Goal: Information Seeking & Learning: Check status

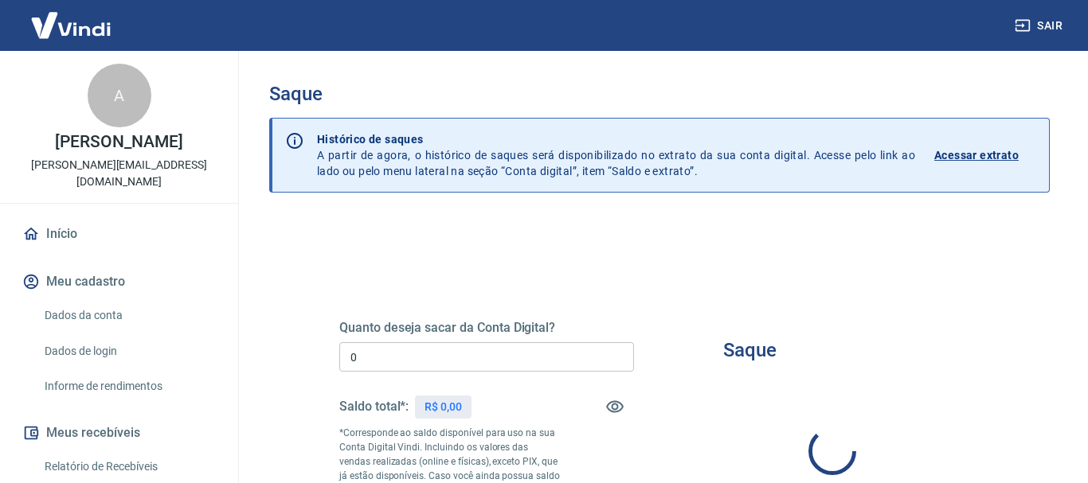
type input "R$ 0,00"
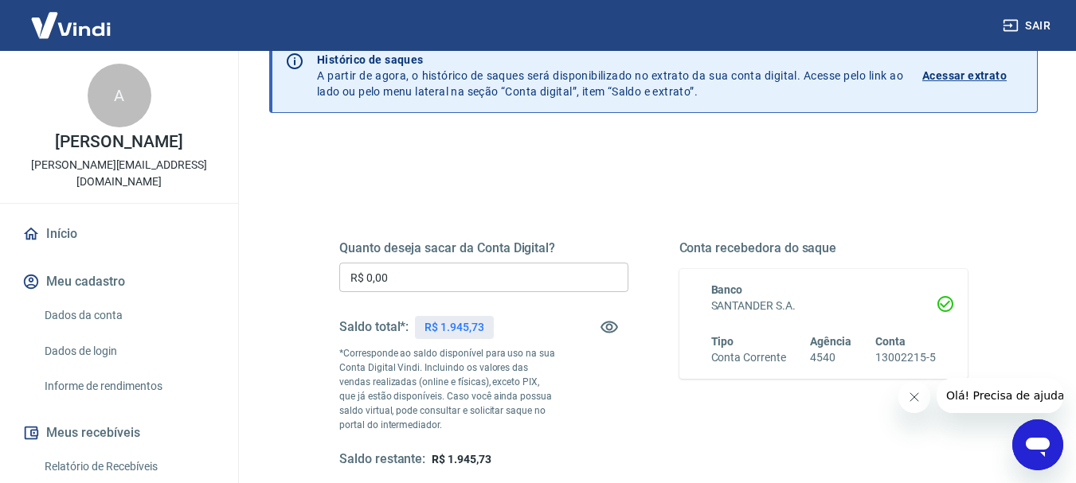
scroll to position [159, 0]
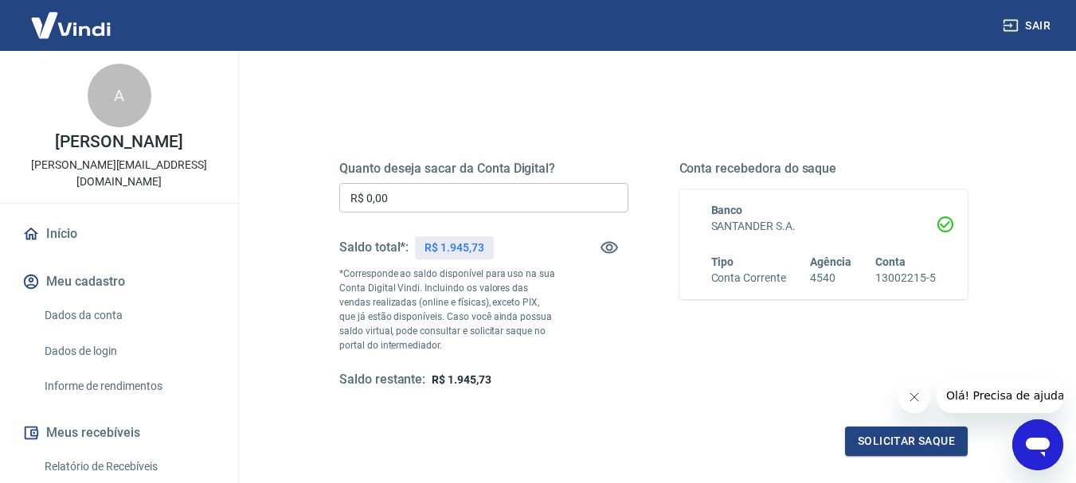
click at [86, 264] on button "Meu cadastro" at bounding box center [119, 281] width 200 height 35
click at [110, 301] on link "Dados da conta" at bounding box center [128, 315] width 181 height 33
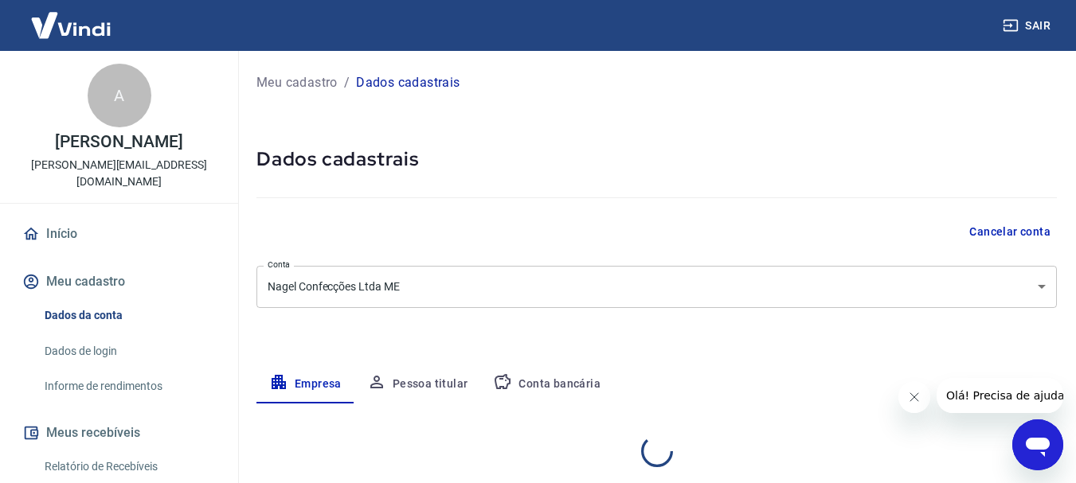
select select "SP"
select select "business"
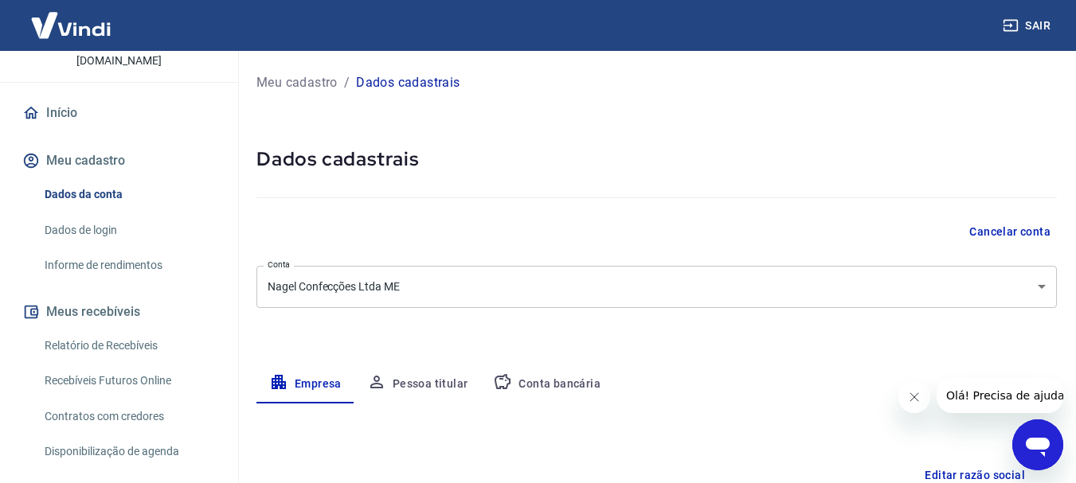
scroll to position [80, 0]
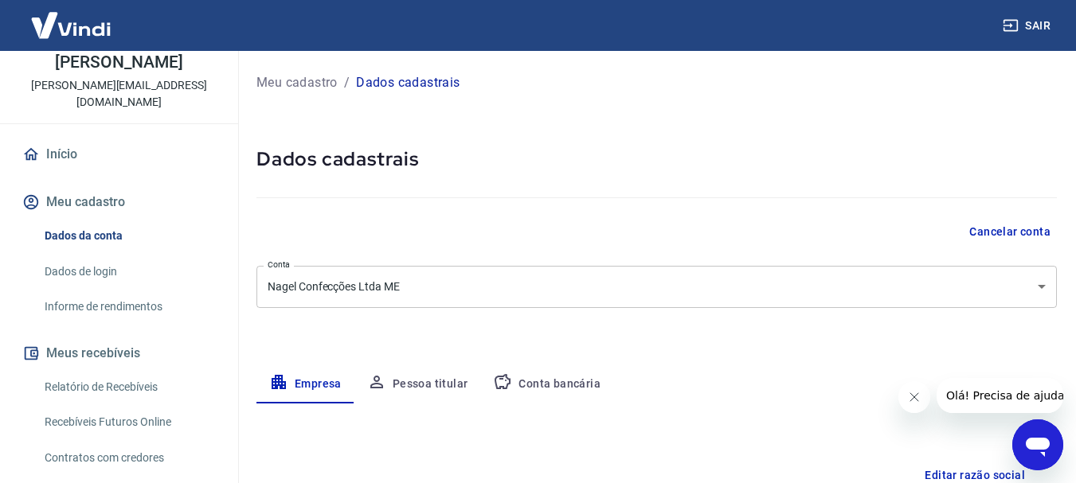
click at [109, 291] on link "Informe de rendimentos" at bounding box center [128, 307] width 181 height 33
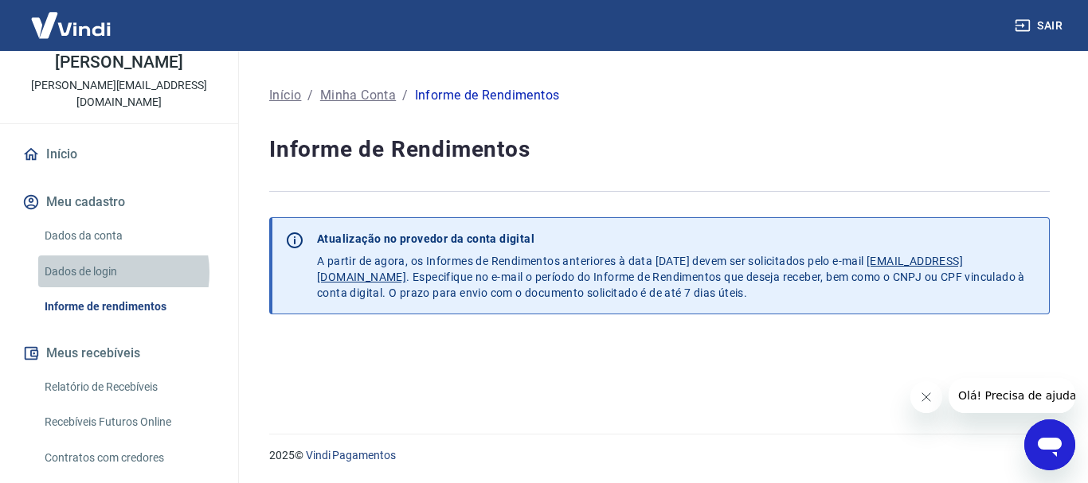
click at [107, 256] on link "Dados de login" at bounding box center [128, 272] width 181 height 33
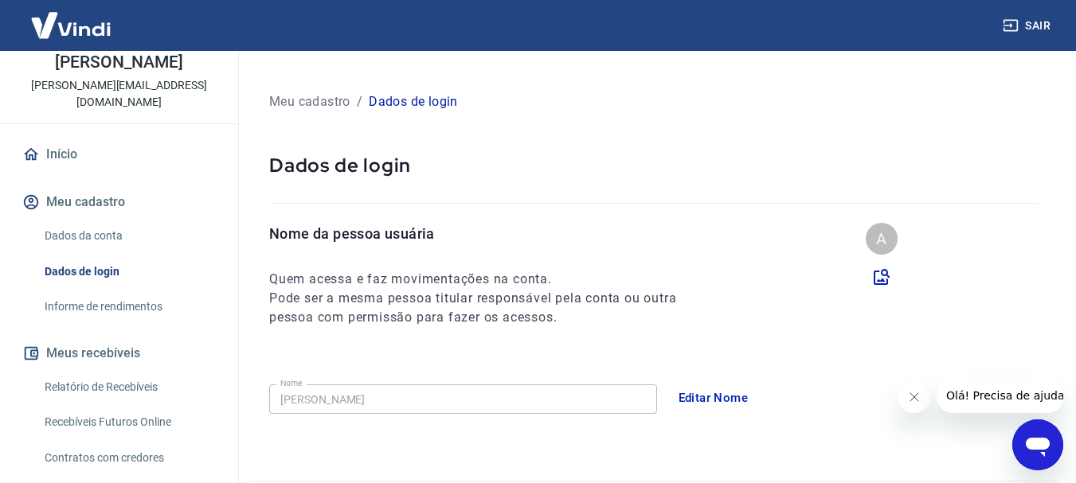
scroll to position [159, 0]
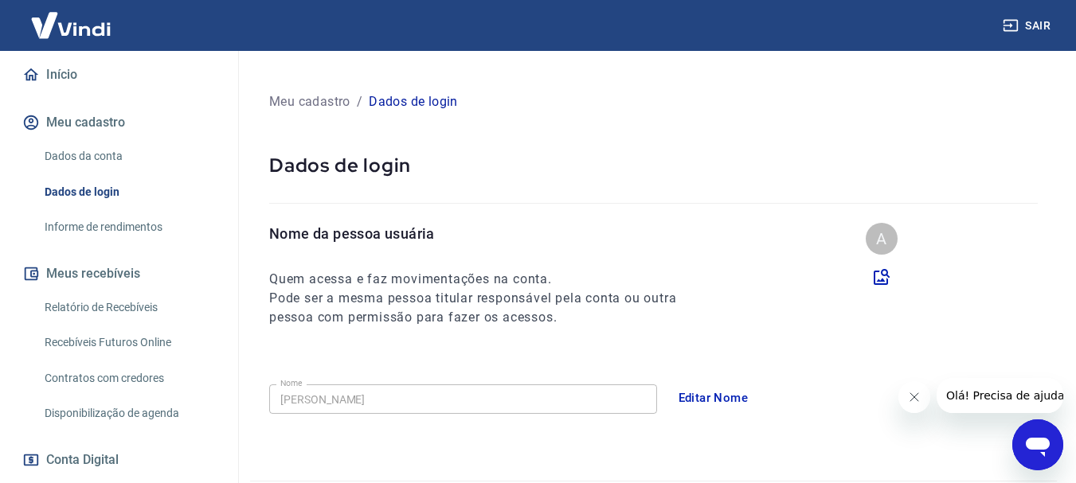
click at [110, 295] on link "Relatório de Recebíveis" at bounding box center [128, 307] width 181 height 33
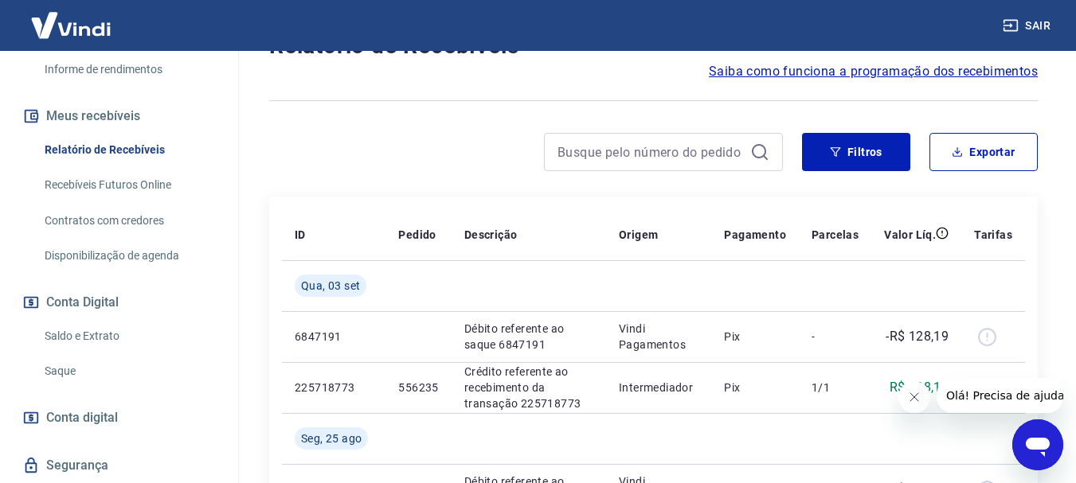
scroll to position [318, 0]
click at [97, 318] on link "Saldo e Extrato" at bounding box center [128, 334] width 181 height 33
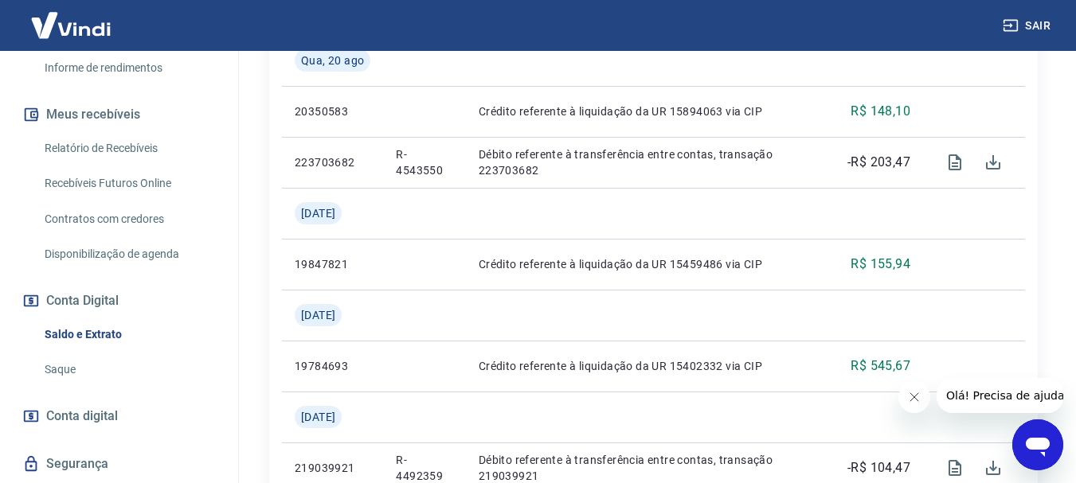
scroll to position [478, 0]
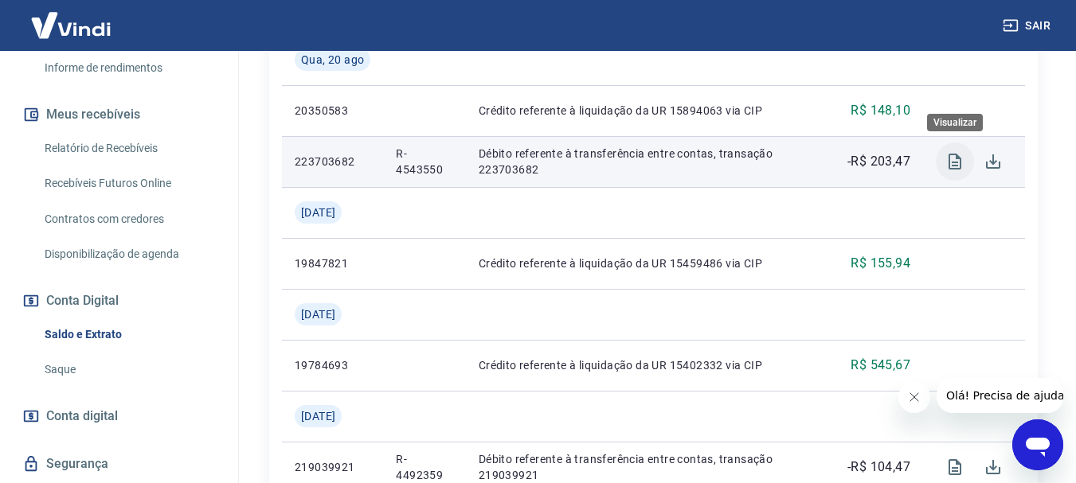
click at [955, 161] on icon "Visualizar" at bounding box center [954, 161] width 19 height 19
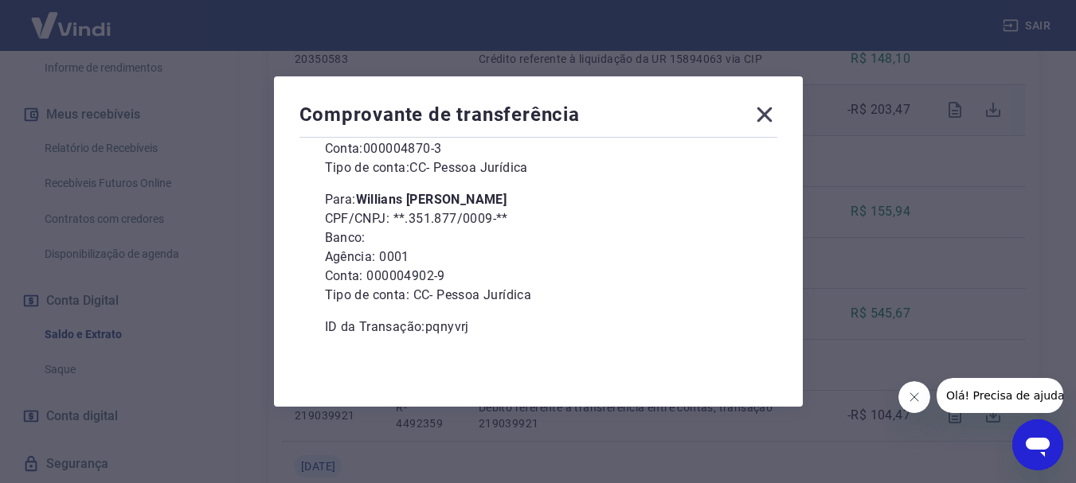
scroll to position [557, 0]
click at [762, 114] on icon at bounding box center [764, 114] width 25 height 25
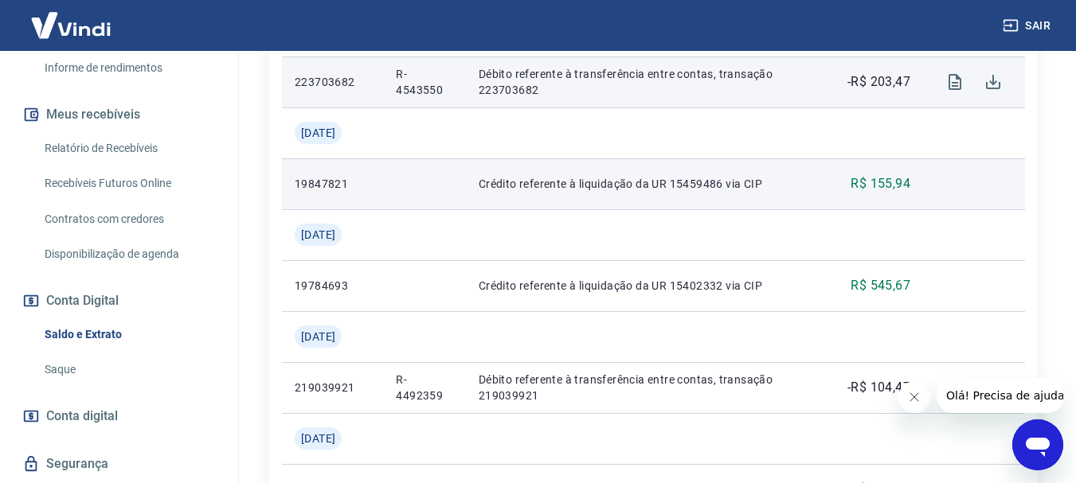
scroll to position [637, 0]
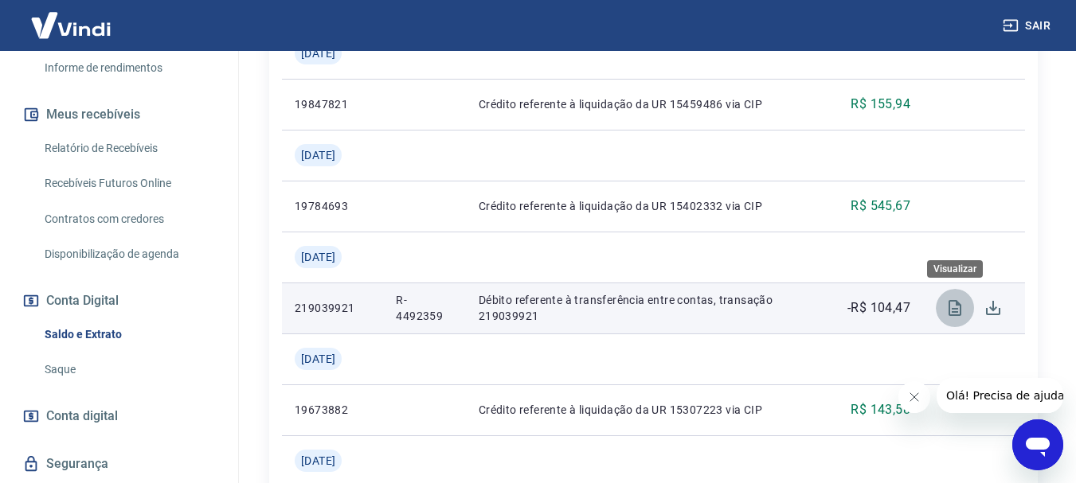
click at [962, 307] on icon "Visualizar" at bounding box center [954, 308] width 19 height 19
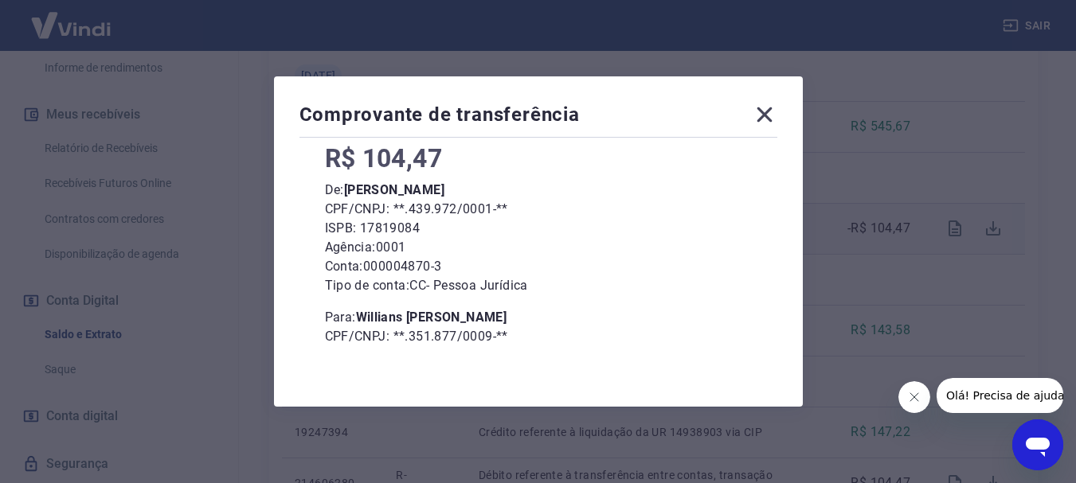
scroll to position [58, 0]
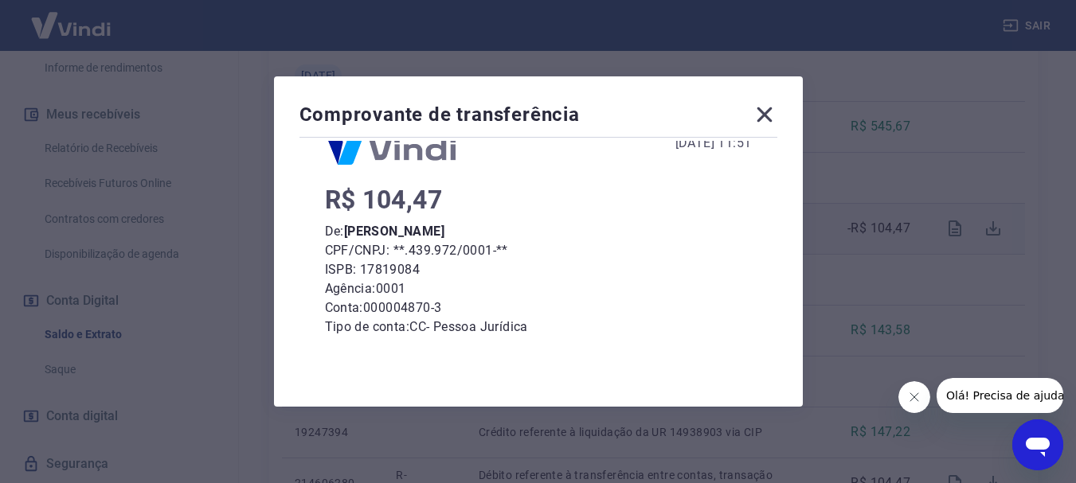
click at [761, 111] on icon at bounding box center [764, 114] width 25 height 25
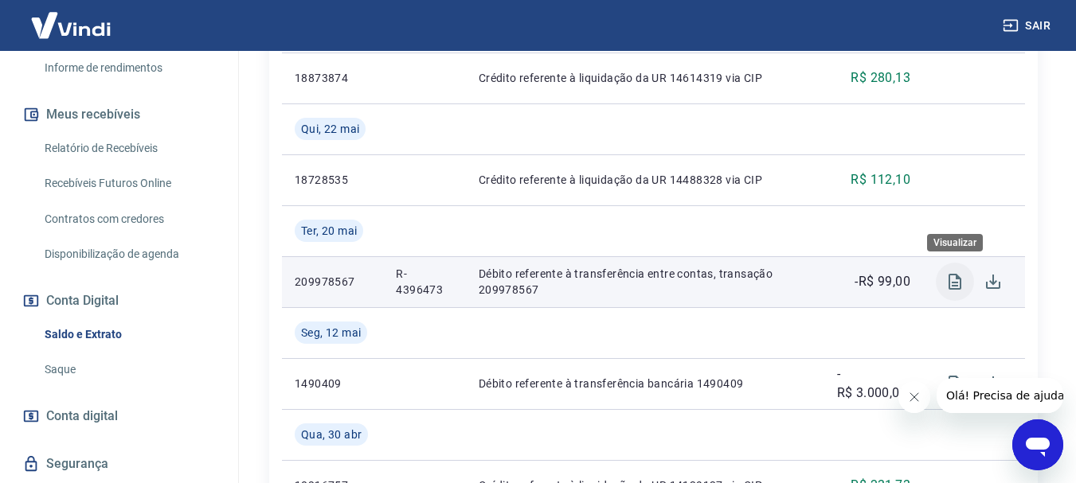
scroll to position [1354, 0]
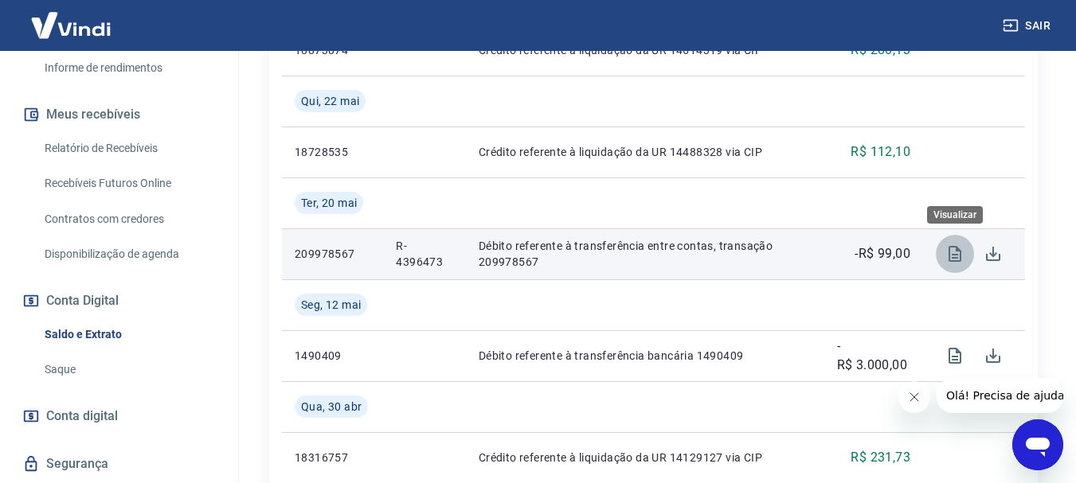
click at [953, 258] on icon "Visualizar" at bounding box center [954, 254] width 13 height 16
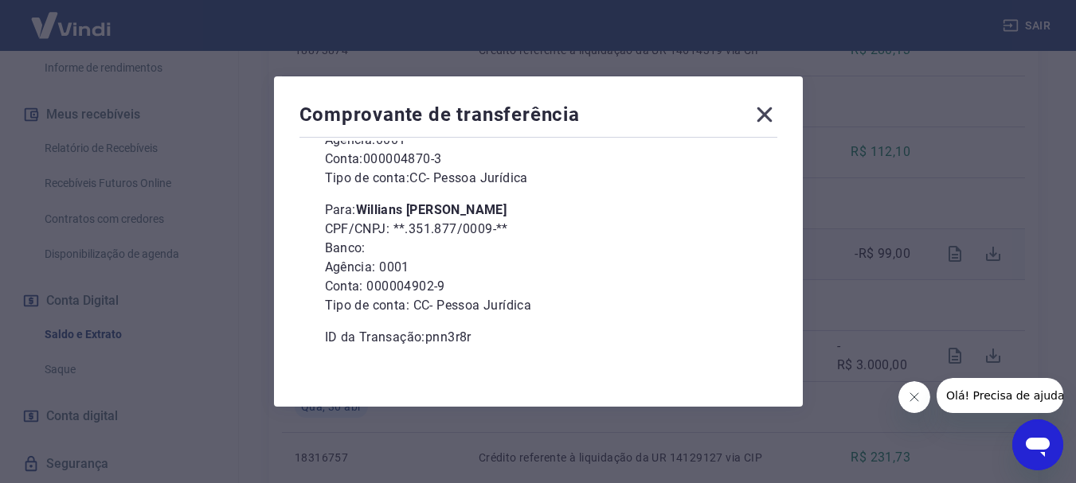
scroll to position [217, 0]
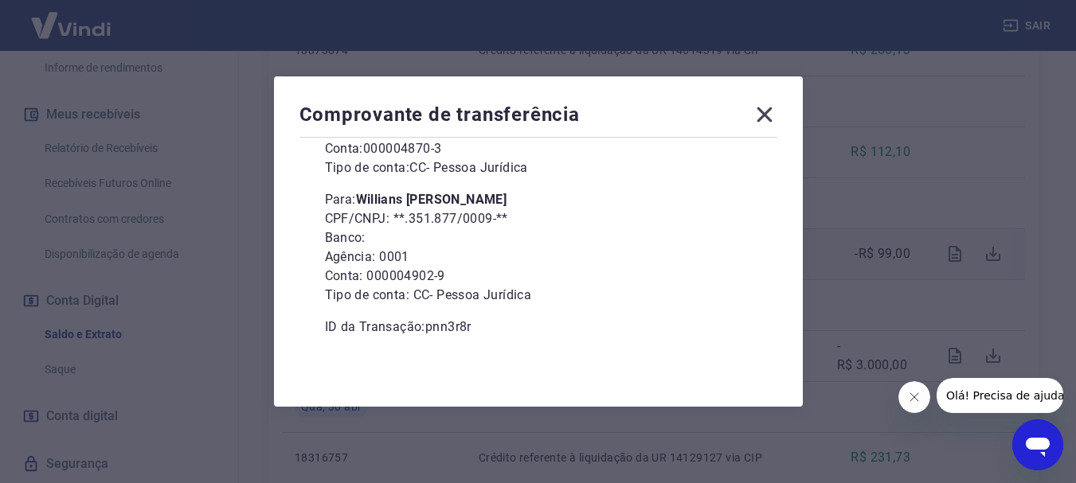
click at [770, 115] on icon at bounding box center [763, 114] width 15 height 15
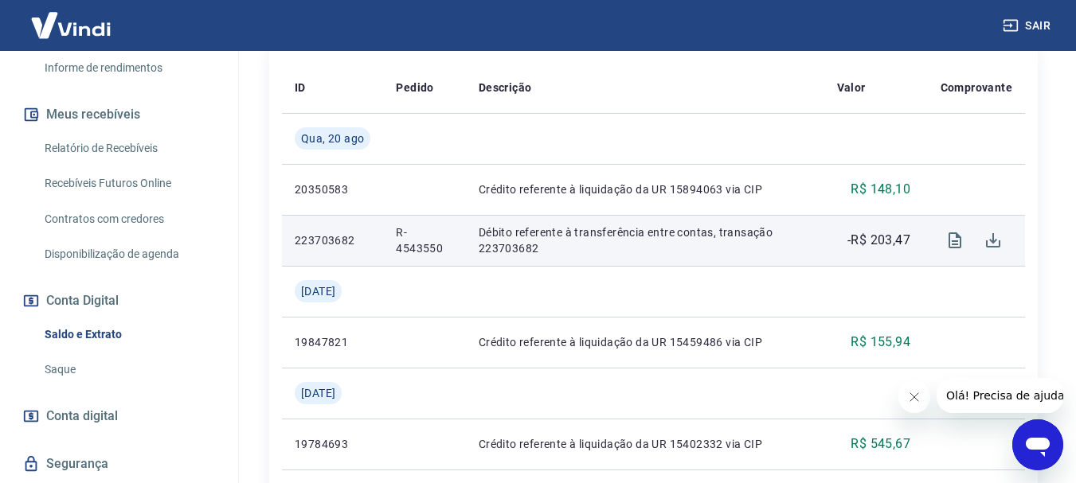
scroll to position [398, 0]
click at [995, 249] on icon "Download" at bounding box center [992, 241] width 19 height 19
click at [959, 240] on icon "Visualizar" at bounding box center [954, 241] width 19 height 19
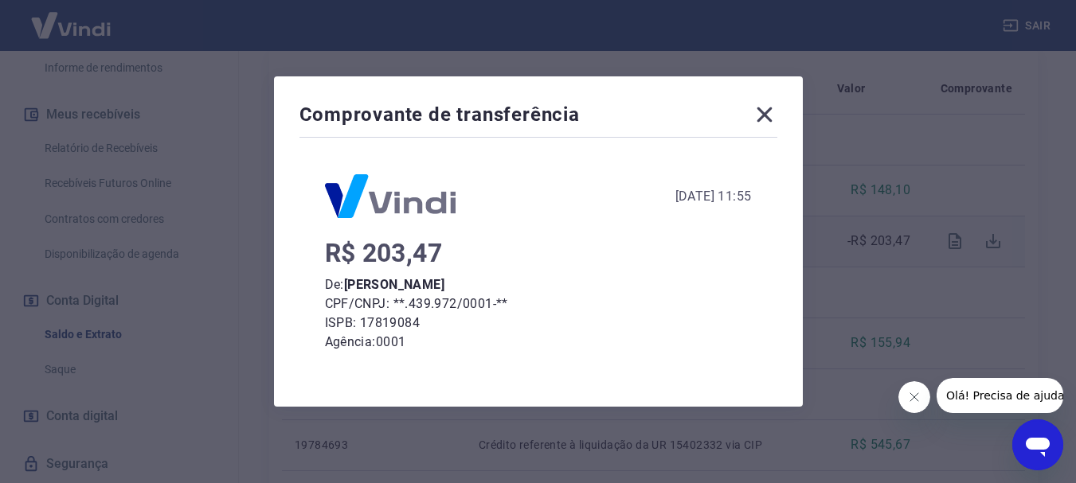
scroll to position [0, 0]
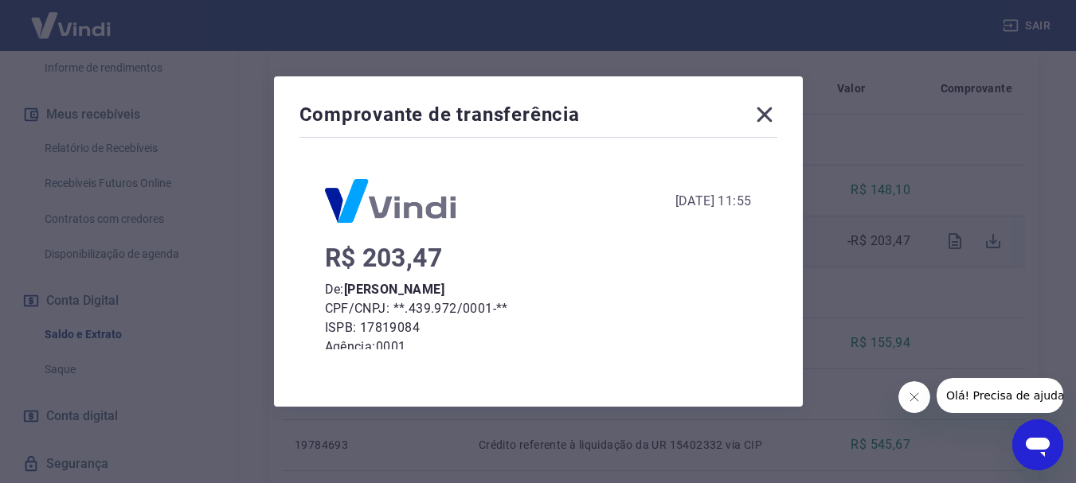
click at [771, 112] on icon at bounding box center [763, 114] width 15 height 15
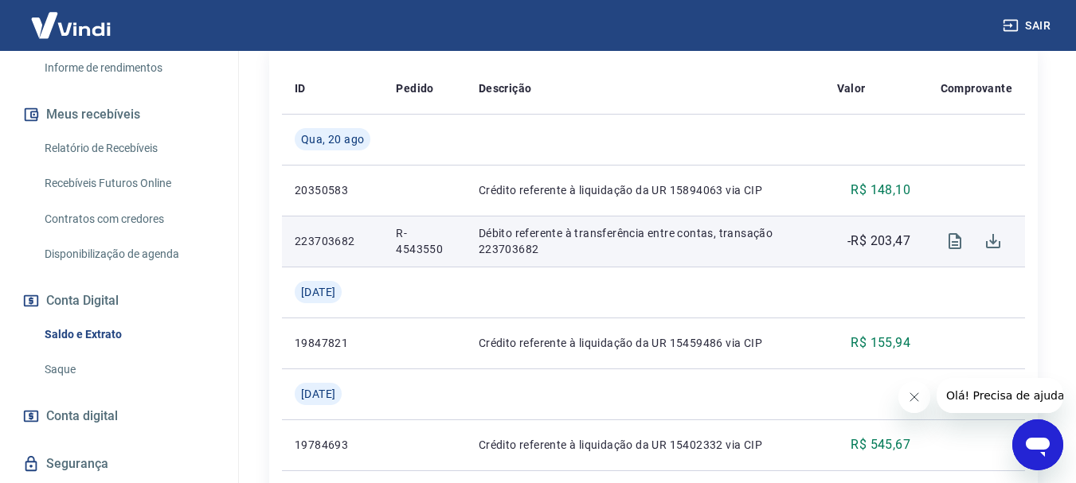
click at [96, 405] on span "Conta digital" at bounding box center [82, 416] width 72 height 22
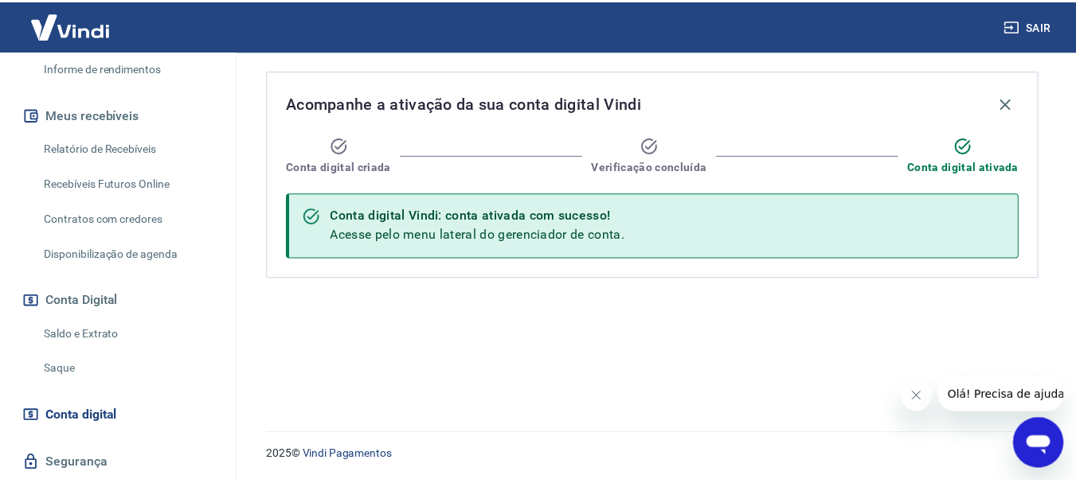
scroll to position [348, 0]
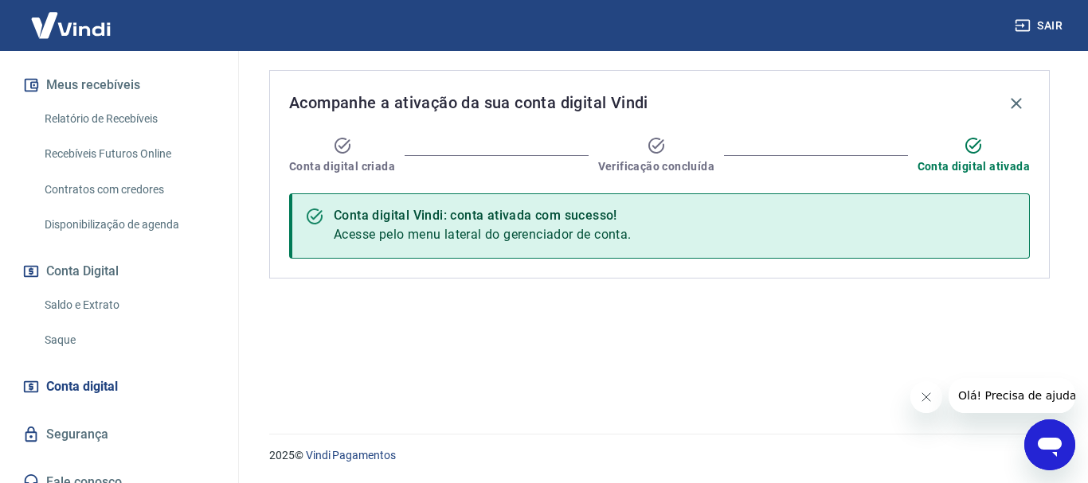
click at [64, 325] on link "Saque" at bounding box center [128, 340] width 181 height 33
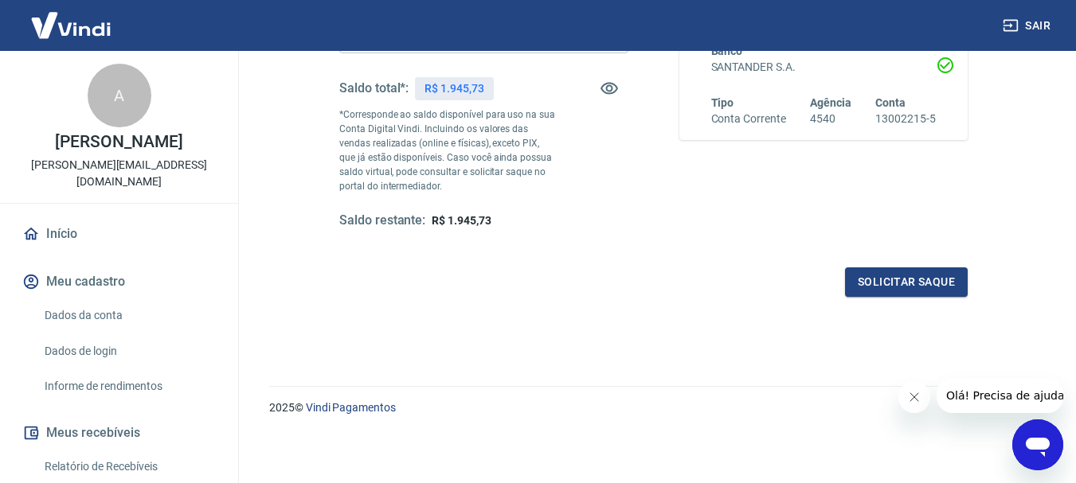
click at [111, 370] on link "Informe de rendimentos" at bounding box center [128, 386] width 181 height 33
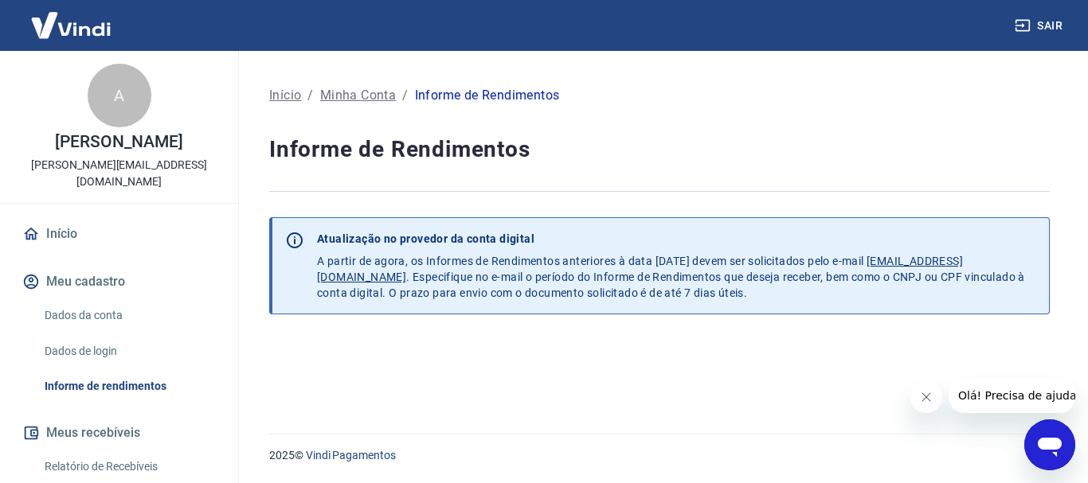
click at [116, 335] on link "Dados de login" at bounding box center [128, 351] width 181 height 33
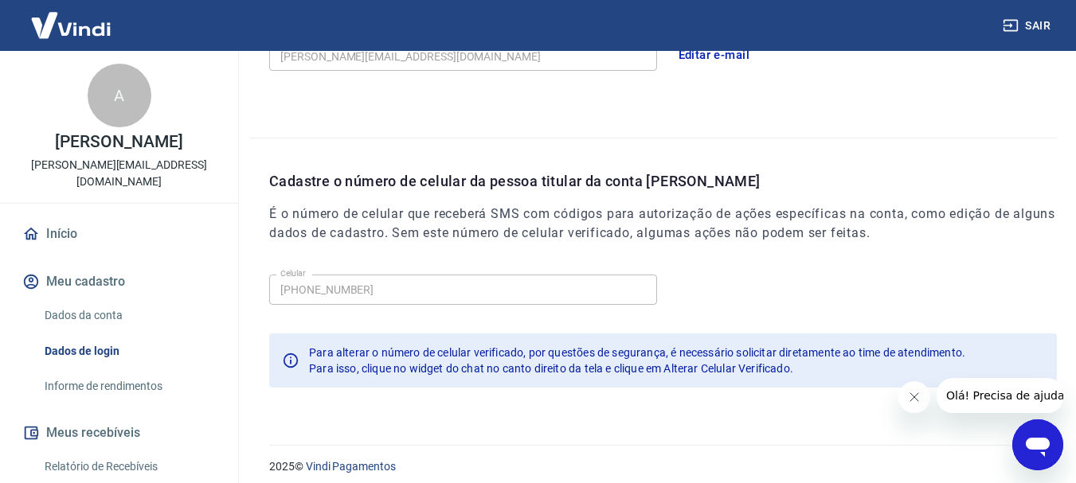
scroll to position [537, 0]
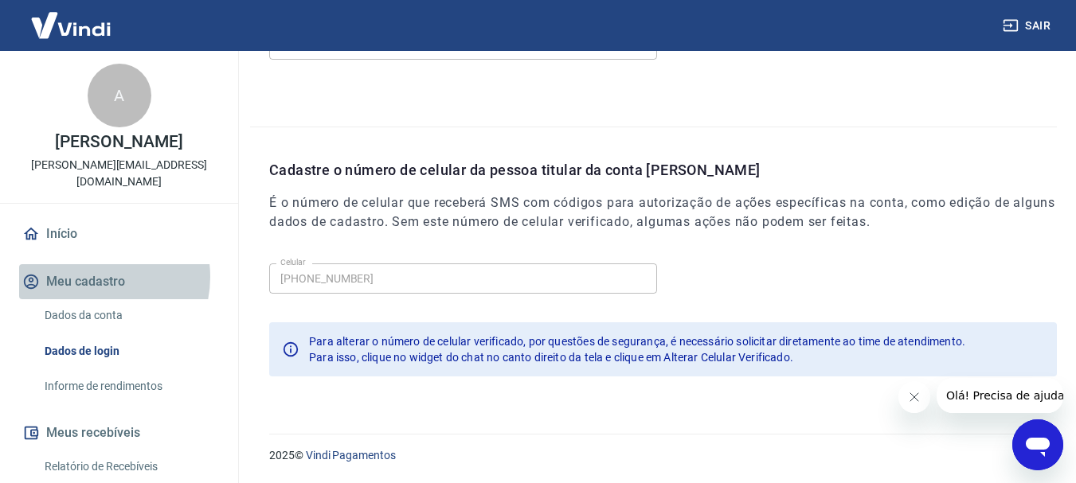
click at [94, 264] on button "Meu cadastro" at bounding box center [119, 281] width 200 height 35
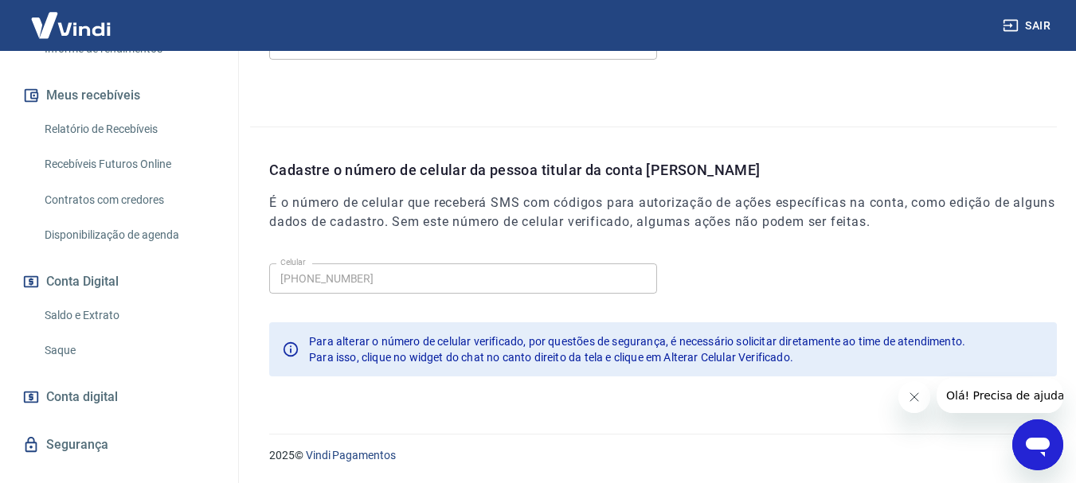
scroll to position [348, 0]
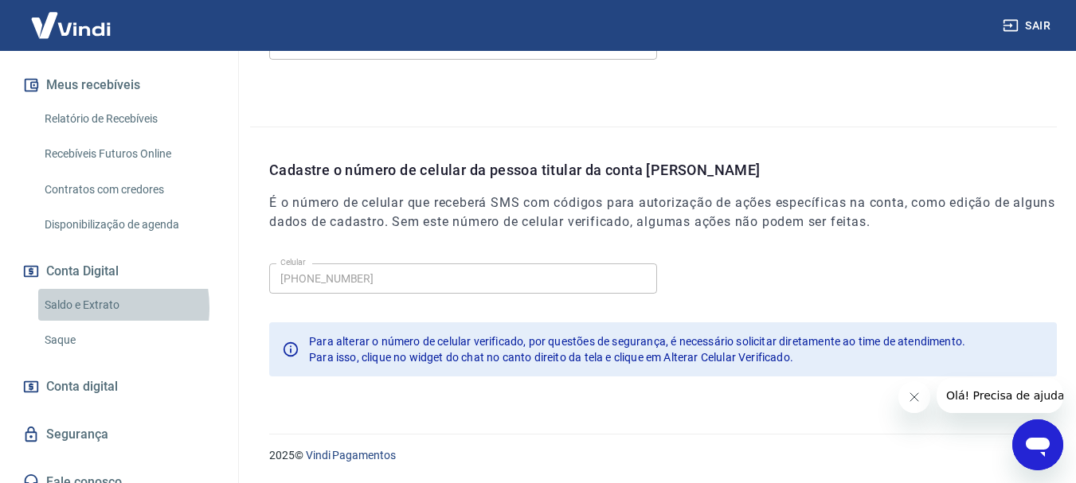
click at [88, 291] on link "Saldo e Extrato" at bounding box center [128, 305] width 181 height 33
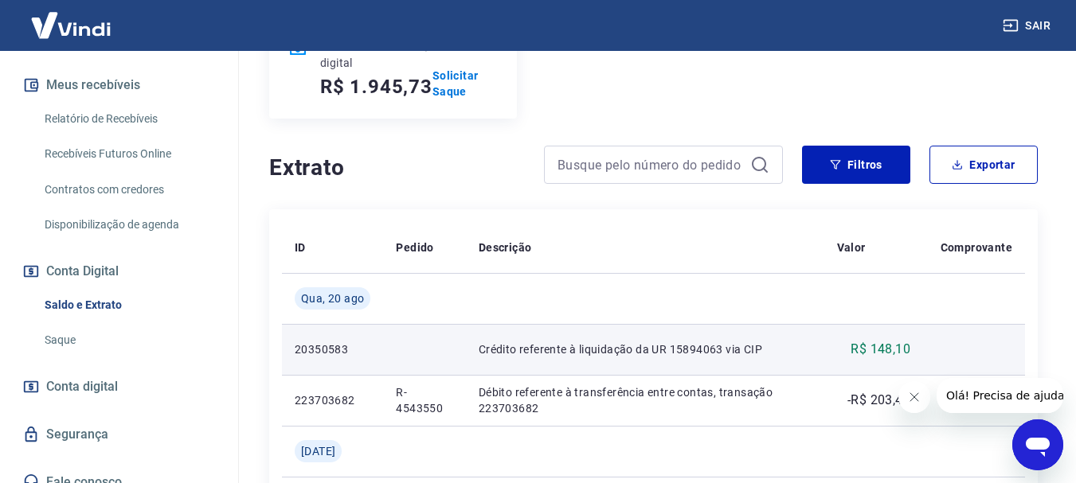
scroll to position [318, 0]
